Goal: Information Seeking & Learning: Learn about a topic

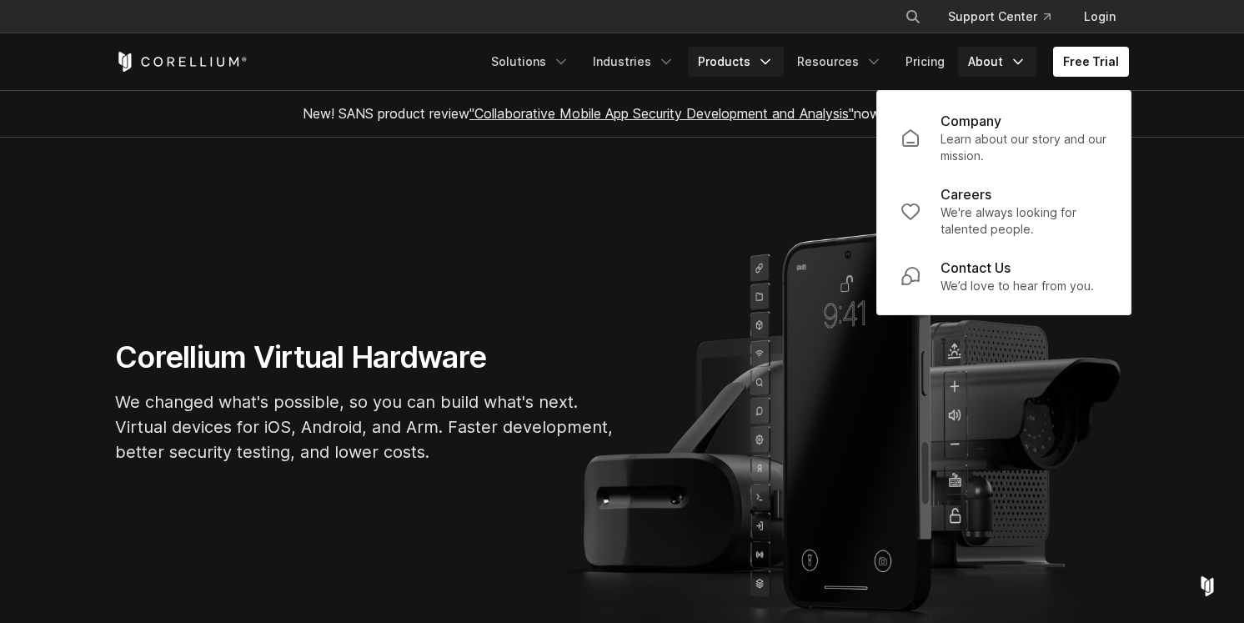
click at [757, 63] on link "Products" at bounding box center [736, 62] width 96 height 30
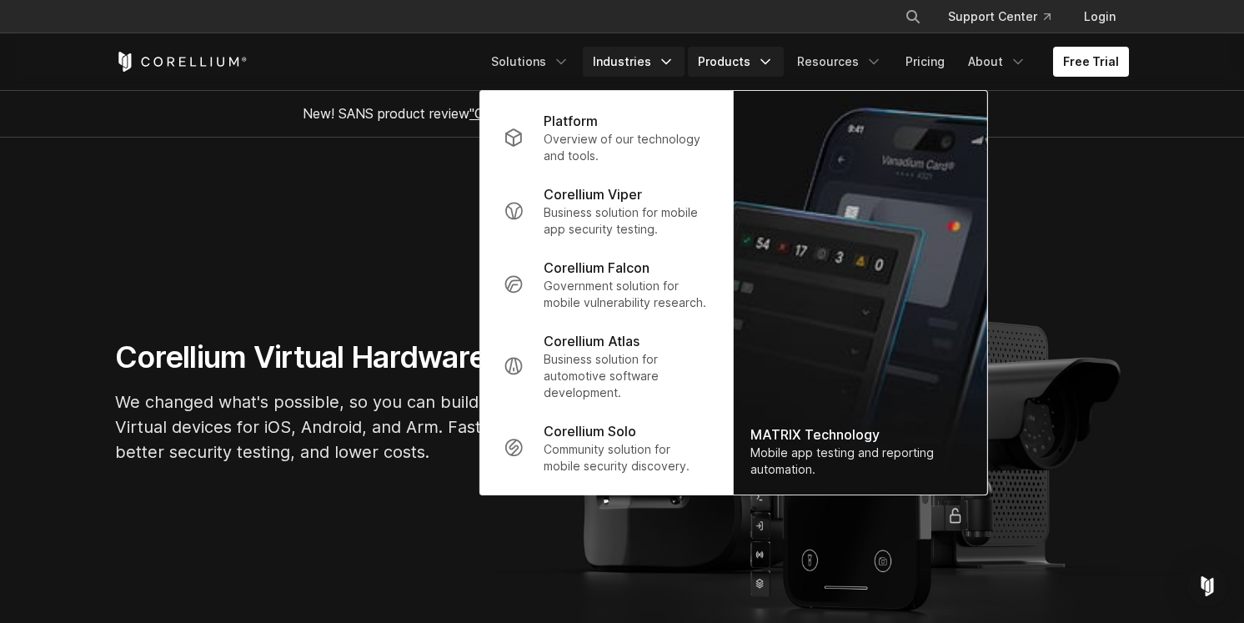
click at [653, 72] on link "Industries" at bounding box center [634, 62] width 102 height 30
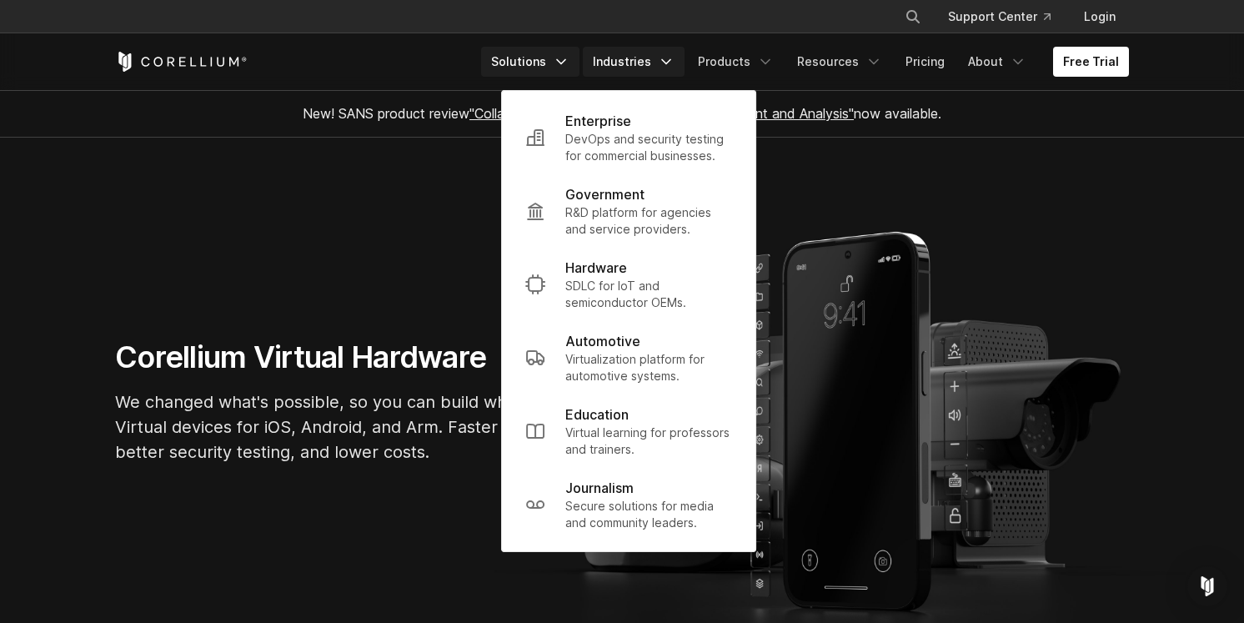
click at [558, 63] on link "Solutions" at bounding box center [530, 62] width 98 height 30
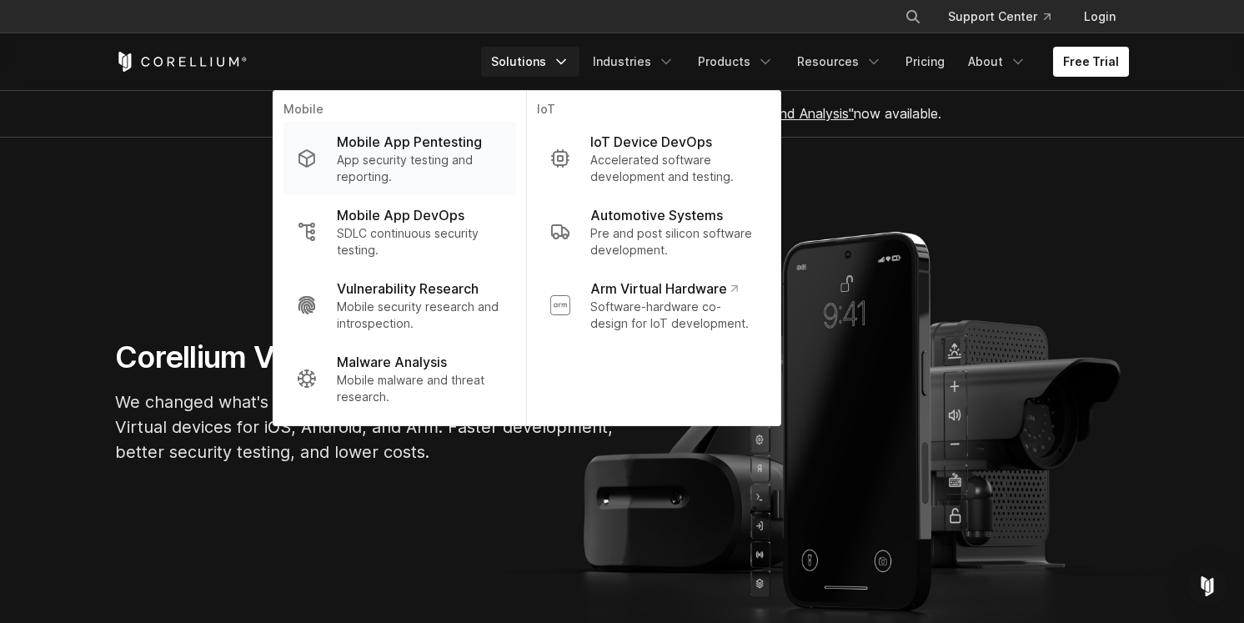
click at [482, 149] on p "Mobile App Pentesting" at bounding box center [409, 142] width 145 height 20
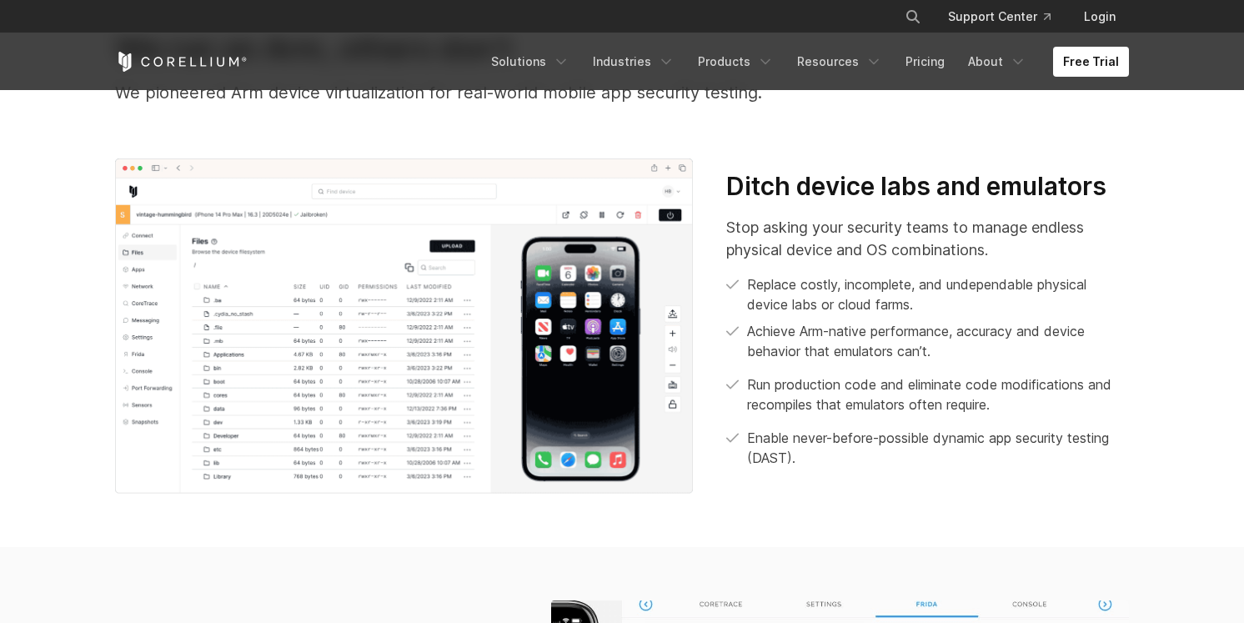
scroll to position [417, 0]
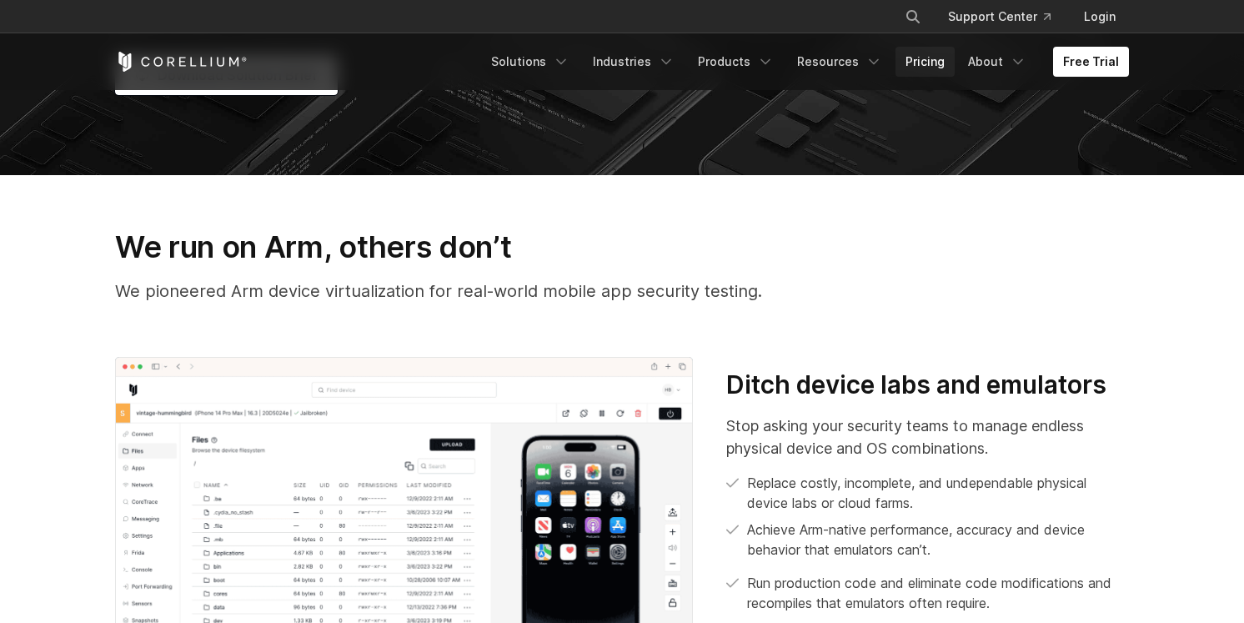
click at [928, 50] on link "Pricing" at bounding box center [924, 62] width 59 height 30
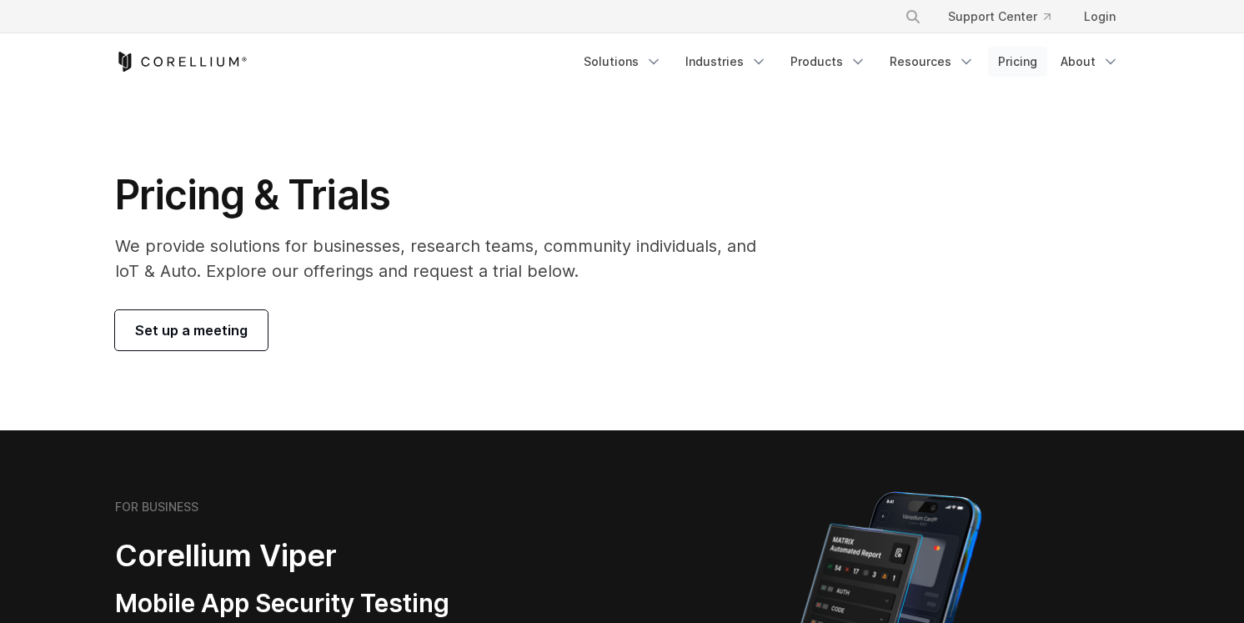
click at [1028, 64] on link "Pricing" at bounding box center [1017, 62] width 59 height 30
